Goal: Task Accomplishment & Management: Manage account settings

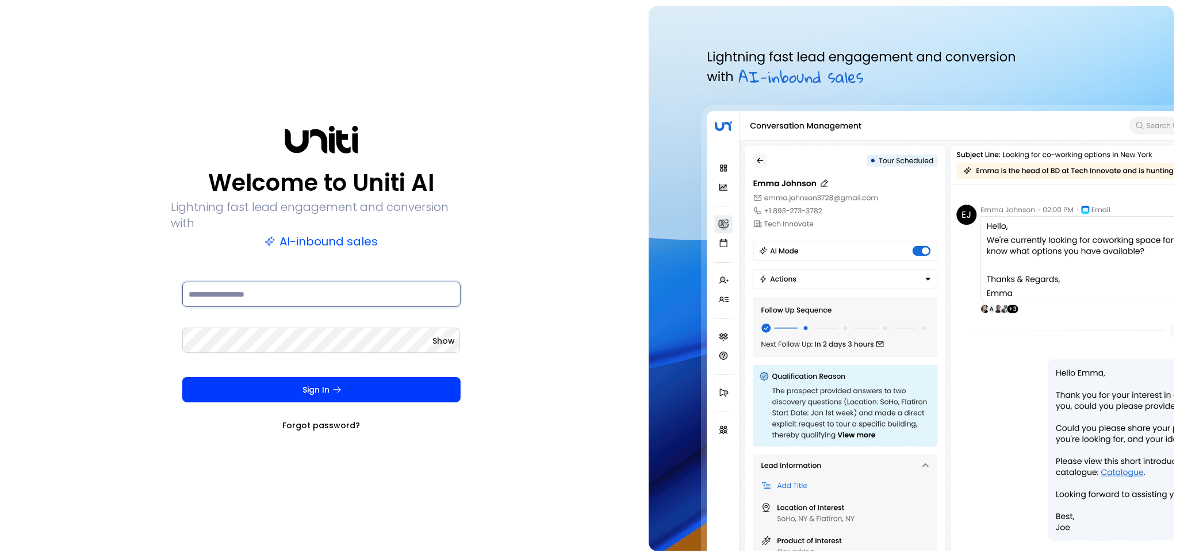
click at [227, 282] on input at bounding box center [321, 294] width 278 height 25
type input "**********"
click at [182, 377] on button "Sign In" at bounding box center [321, 389] width 278 height 25
